Goal: Register for event/course

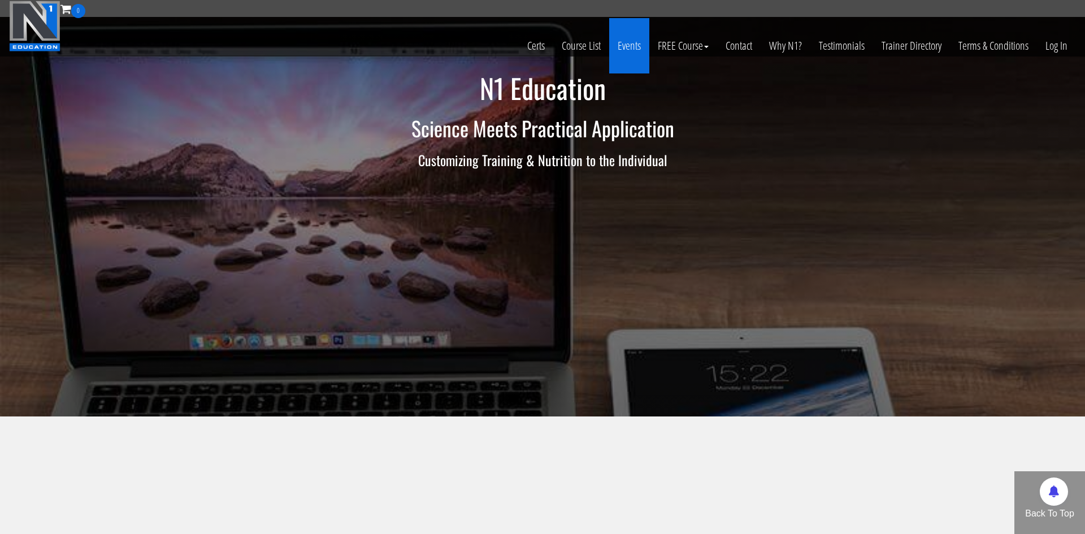
click at [614, 50] on link "Events" at bounding box center [629, 45] width 40 height 55
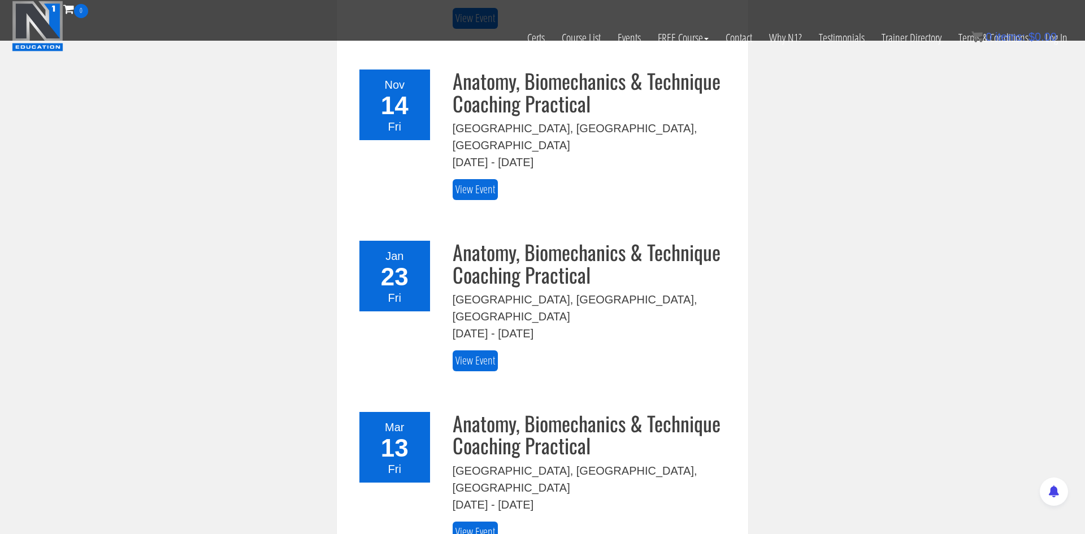
scroll to position [434, 0]
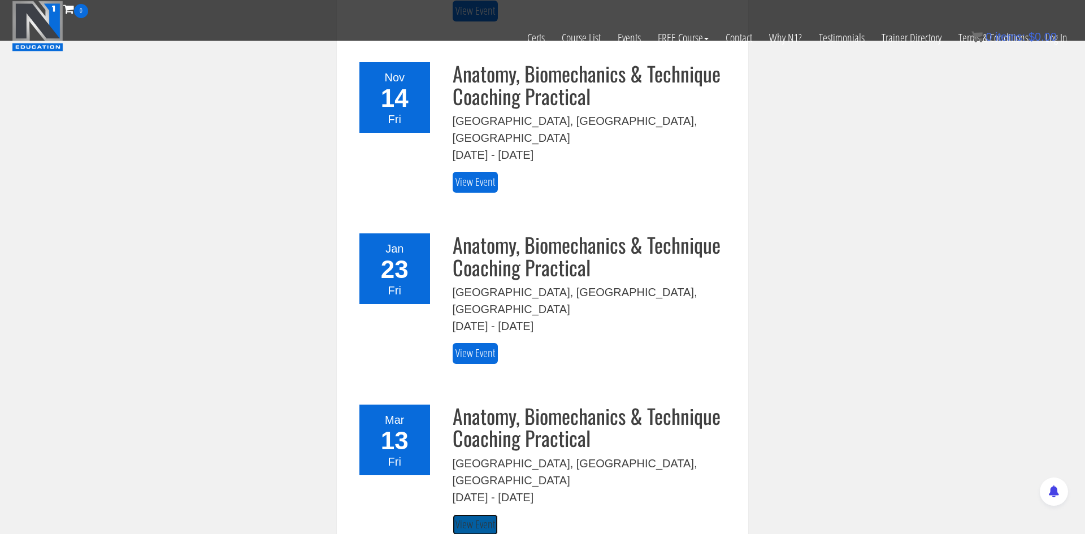
click at [481, 514] on link "View Event" at bounding box center [475, 524] width 45 height 21
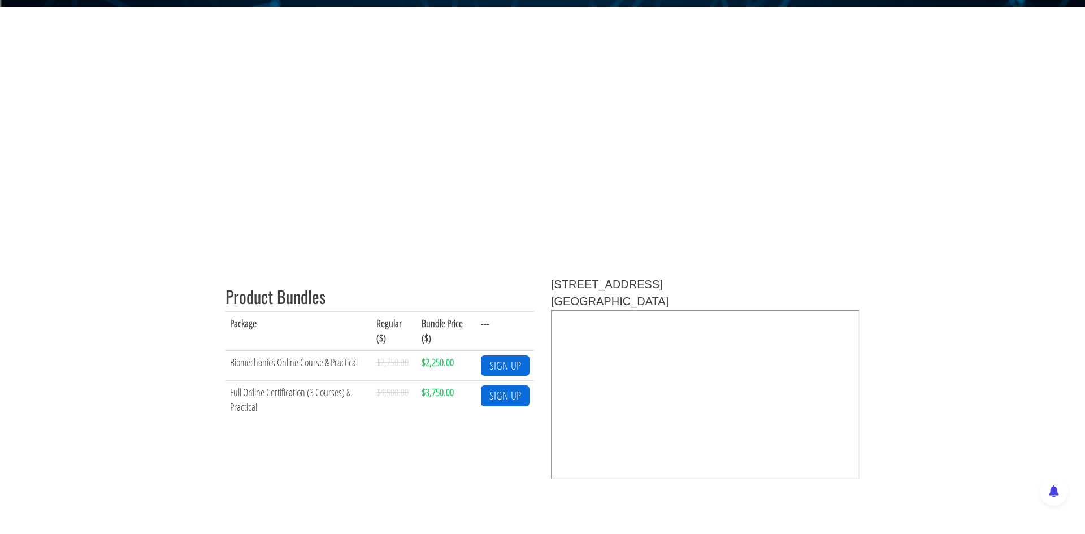
scroll to position [349, 0]
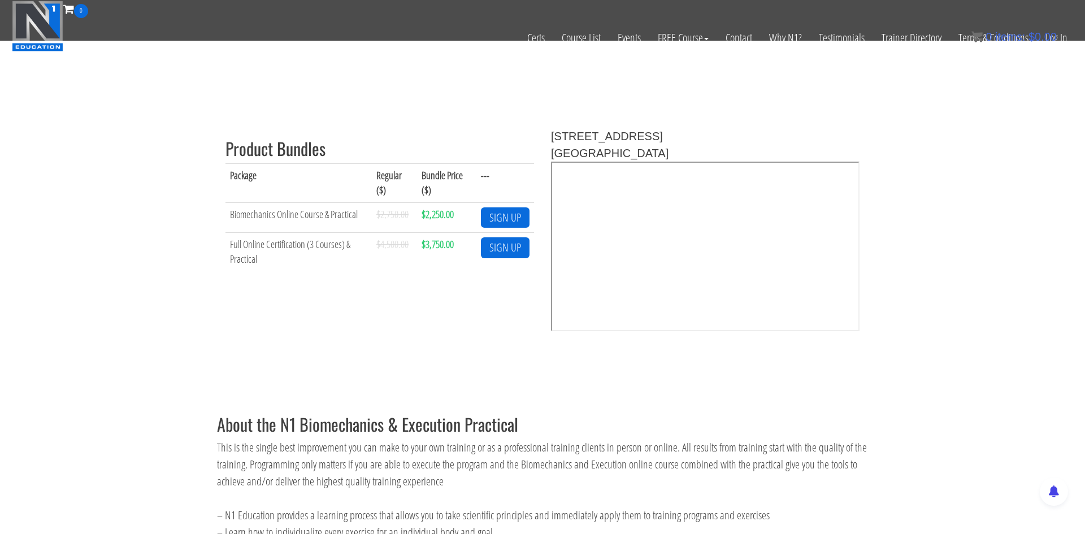
click at [291, 245] on td "Full Online Certification (3 Courses) & Practical" at bounding box center [299, 252] width 146 height 38
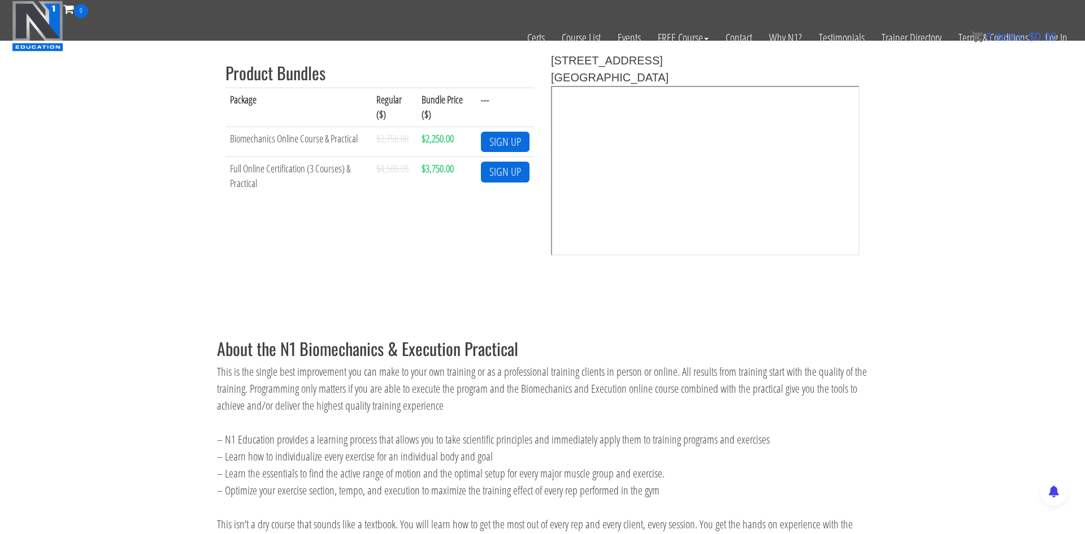
scroll to position [441, 0]
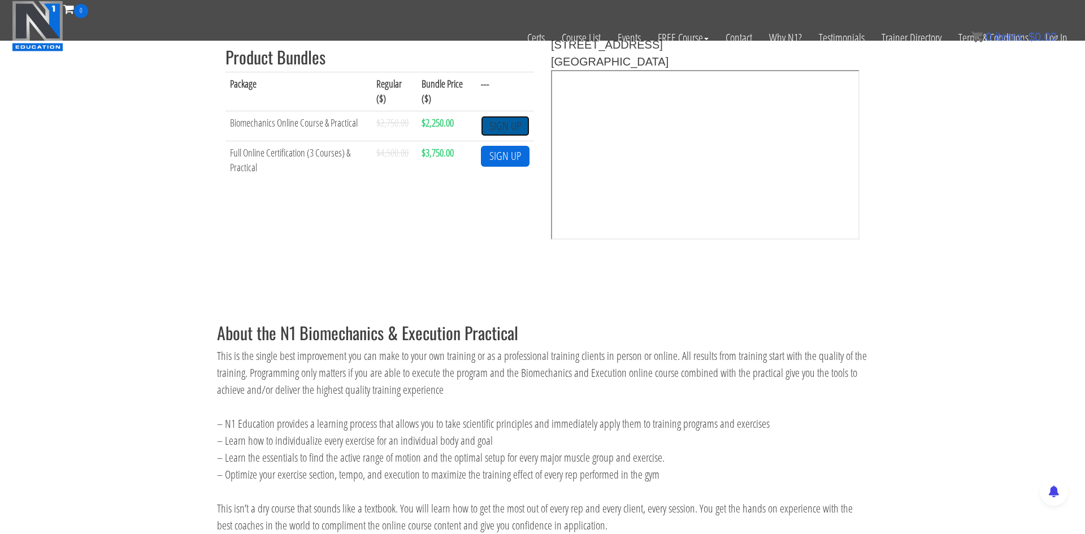
click at [520, 131] on link "SIGN UP" at bounding box center [505, 126] width 49 height 21
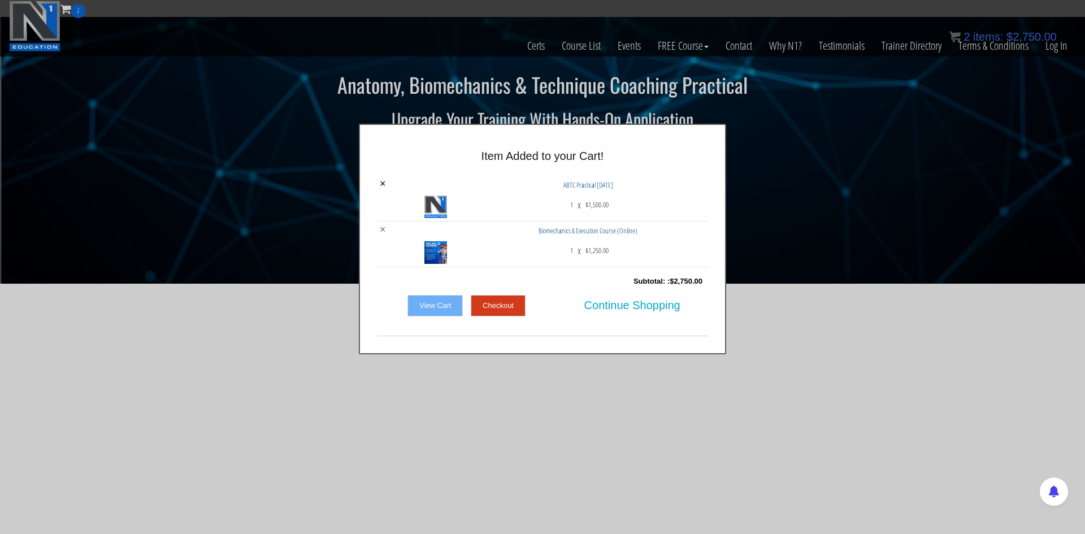
click at [383, 232] on link "×" at bounding box center [383, 229] width 6 height 10
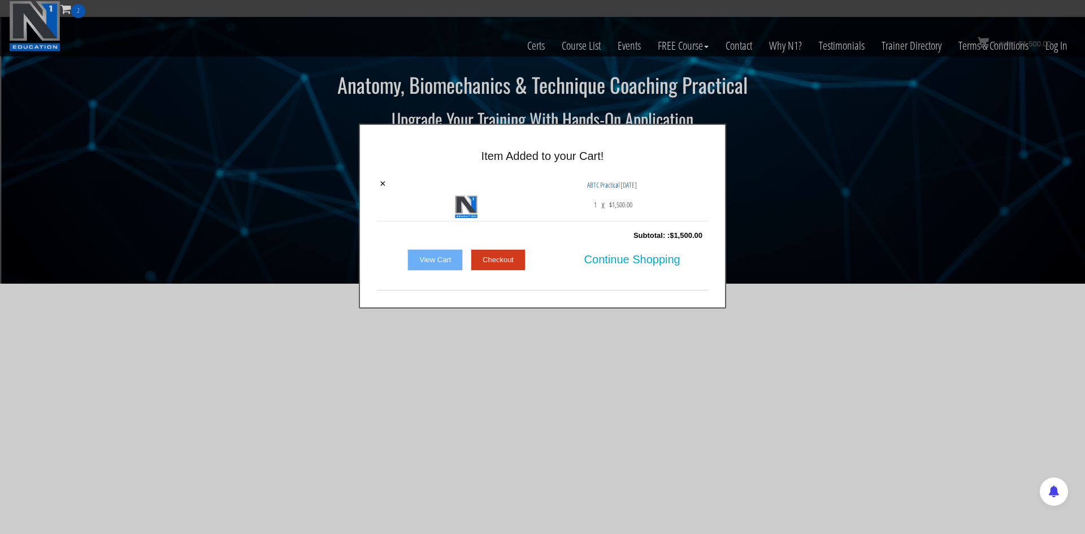
click at [490, 255] on link "Checkout" at bounding box center [498, 259] width 55 height 21
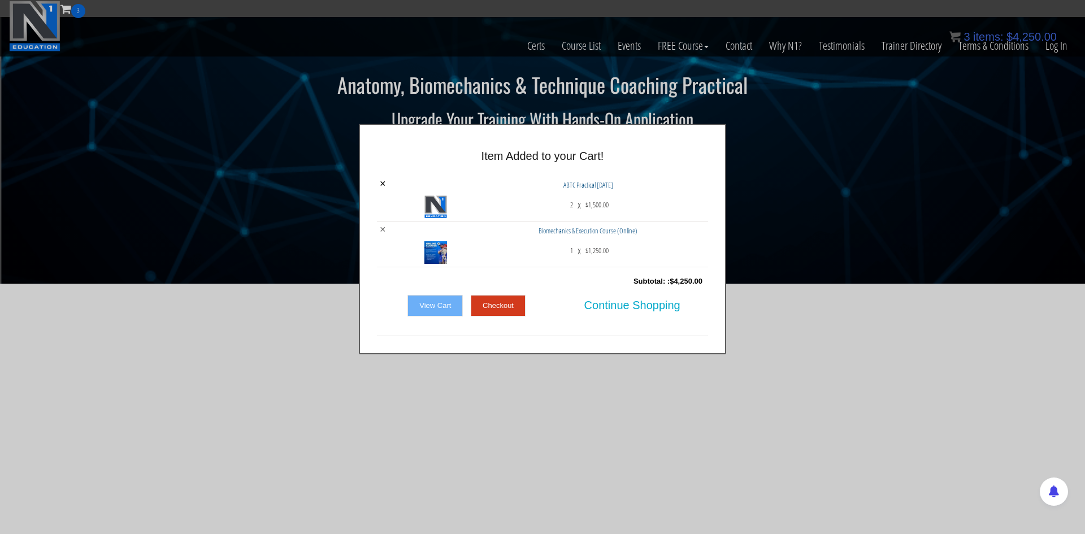
click at [384, 228] on link "×" at bounding box center [383, 229] width 6 height 10
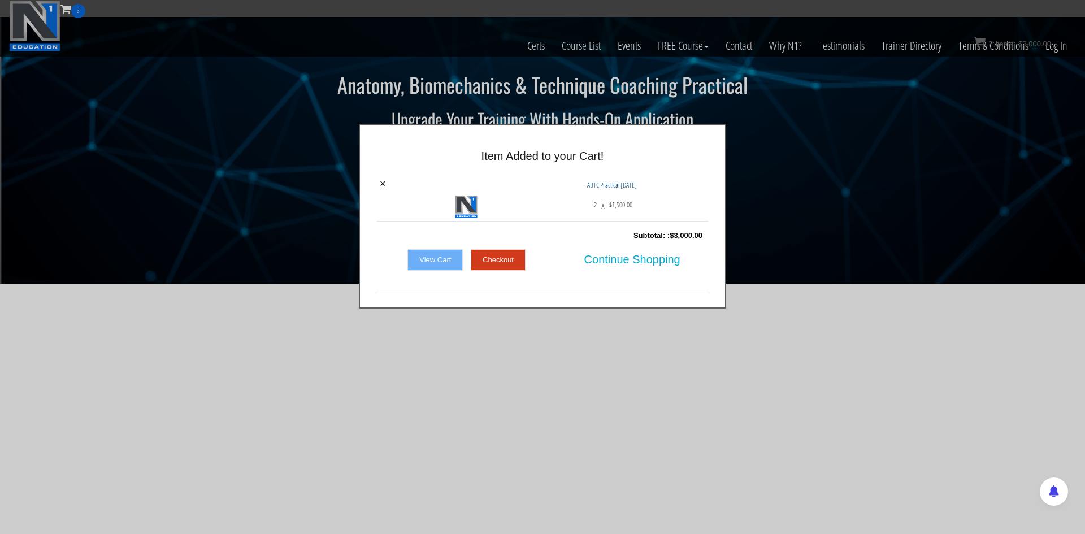
click at [497, 262] on link "Checkout" at bounding box center [498, 259] width 55 height 21
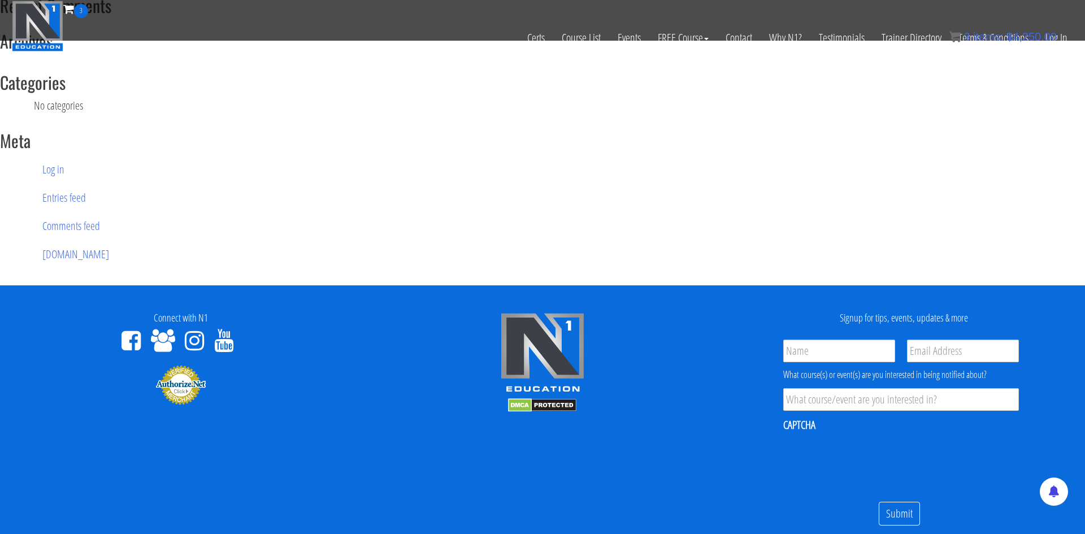
scroll to position [1320, 0]
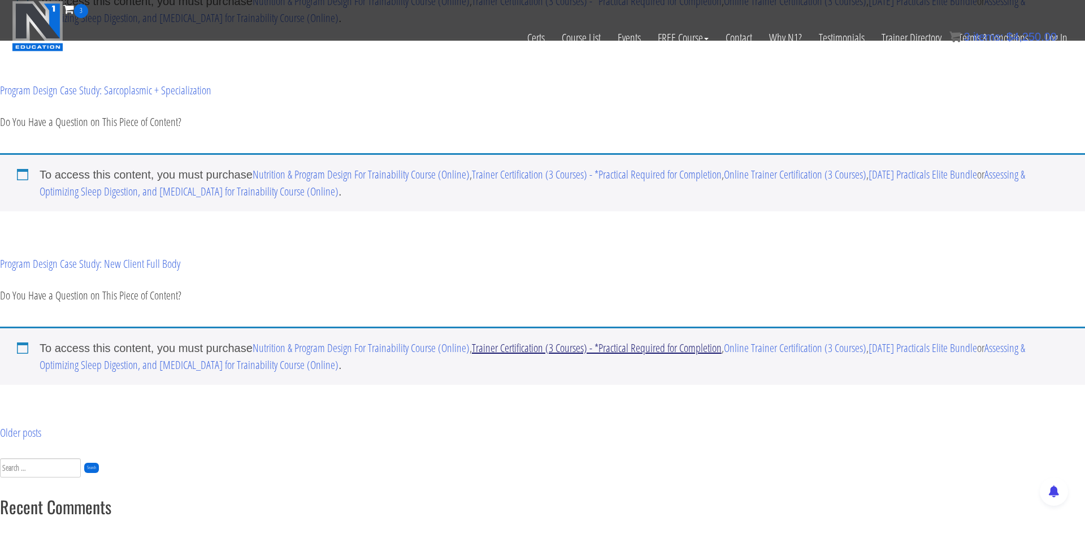
click at [582, 346] on link "Trainer Certification (3 Courses) - *Practical Required for Completion" at bounding box center [597, 347] width 250 height 15
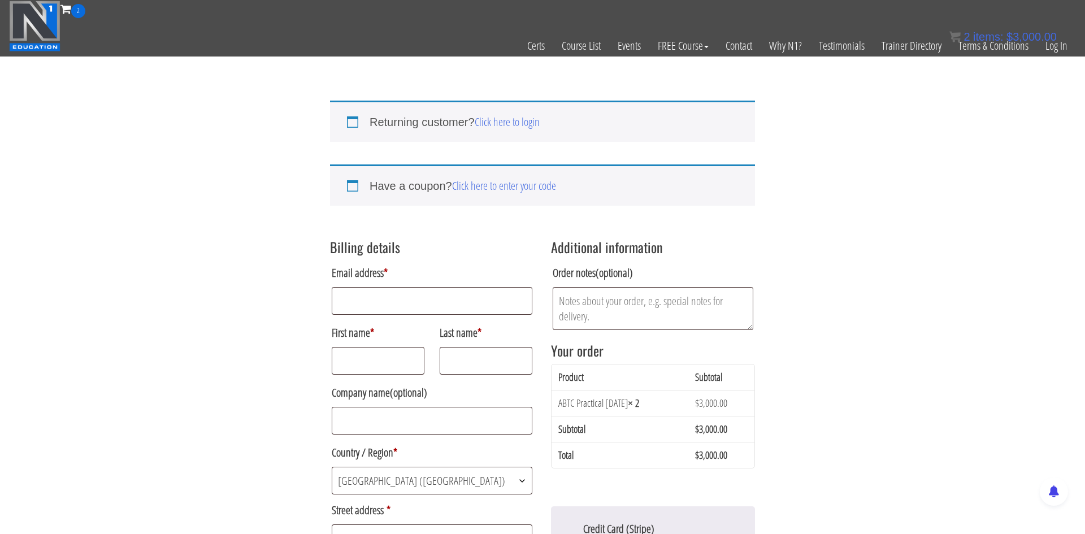
click at [902, 164] on div "Returning customer? Click here to login If you have shopped with us before, ple…" at bounding box center [542, 520] width 1085 height 895
click at [770, 42] on link "Why N1?" at bounding box center [786, 45] width 50 height 55
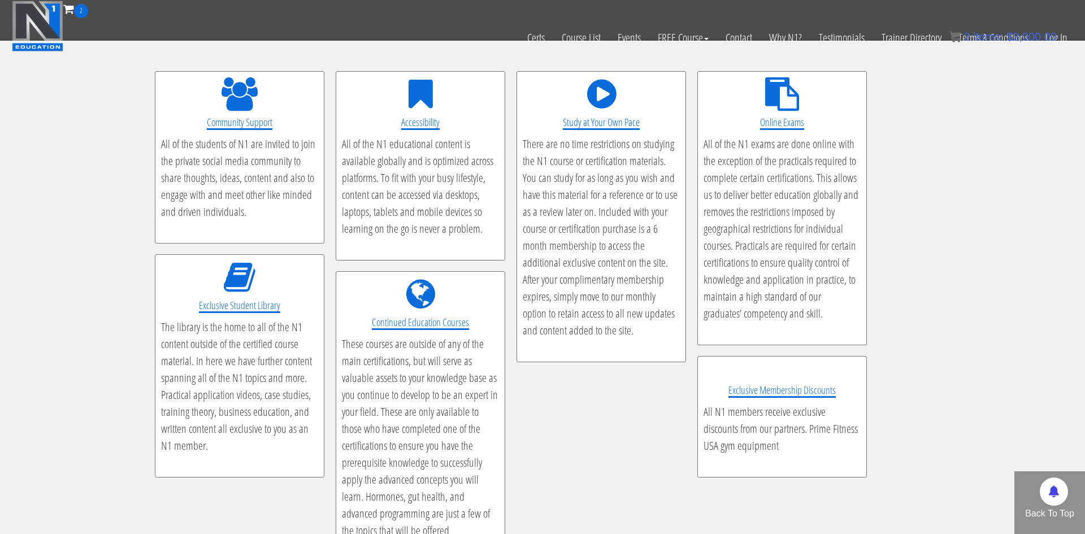
scroll to position [2138, 0]
